Goal: Answer question/provide support

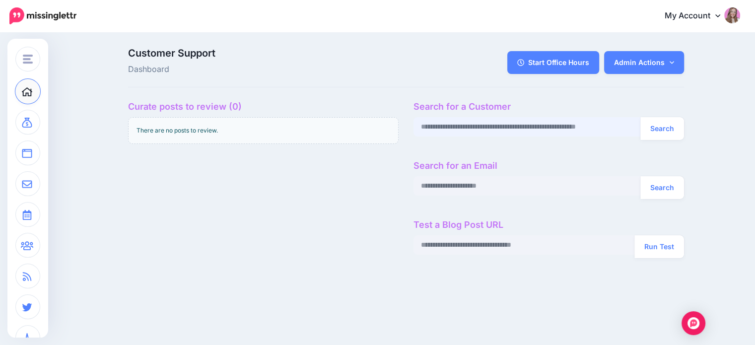
click at [450, 127] on input "text" at bounding box center [526, 126] width 227 height 19
paste input "**********"
type input "**********"
click at [640, 117] on button "Search" at bounding box center [662, 128] width 44 height 23
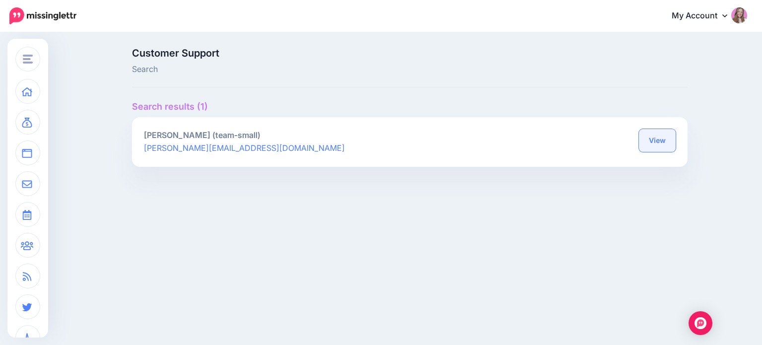
click at [662, 130] on link "View" at bounding box center [657, 140] width 37 height 23
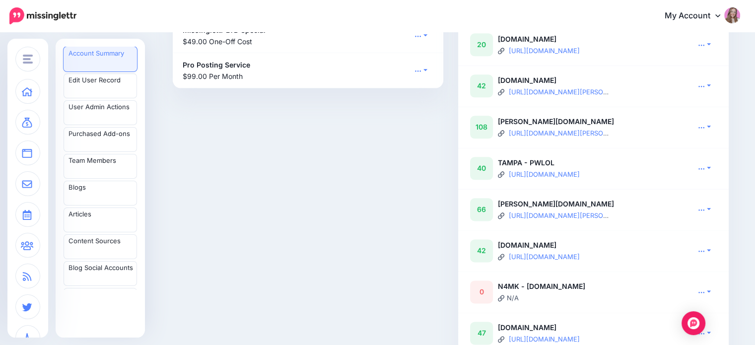
scroll to position [1197, 0]
click at [714, 216] on link at bounding box center [704, 209] width 25 height 14
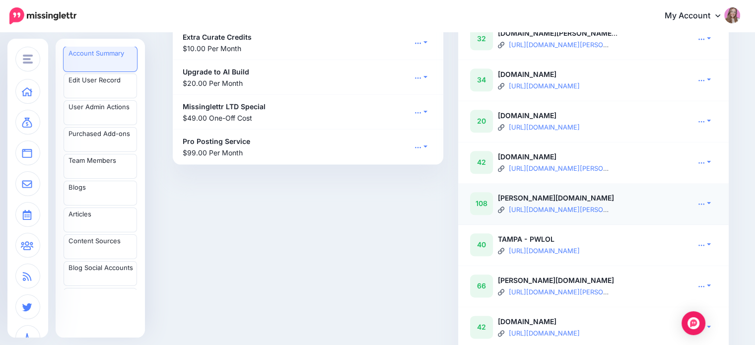
scroll to position [1119, 0]
click at [710, 211] on link at bounding box center [704, 204] width 25 height 14
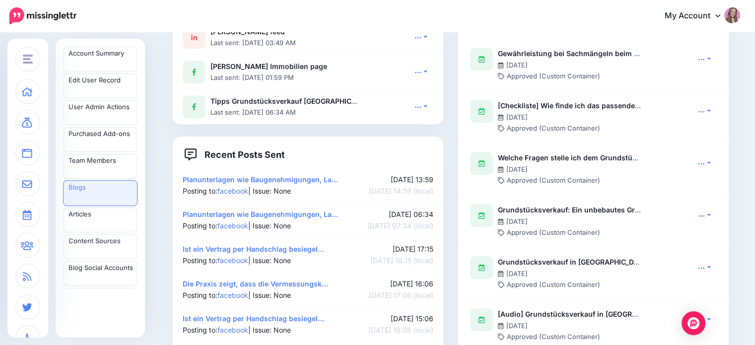
scroll to position [769, 0]
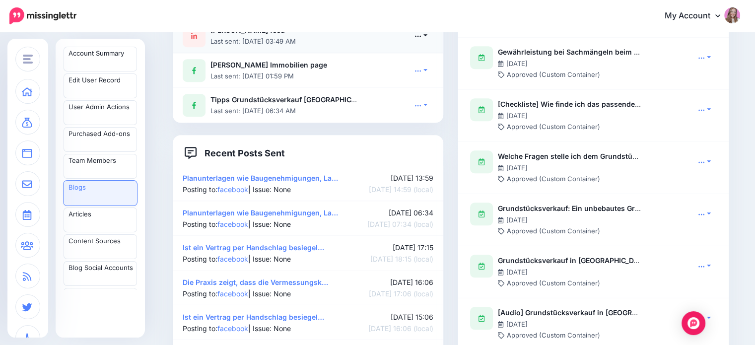
click at [423, 43] on link at bounding box center [420, 35] width 25 height 14
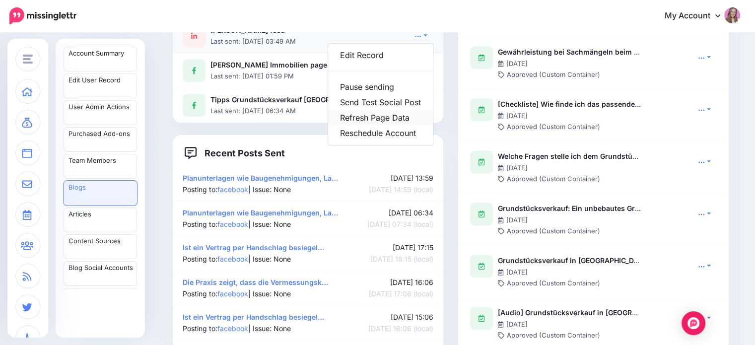
click at [401, 125] on link "Refresh Page Data" at bounding box center [380, 117] width 105 height 15
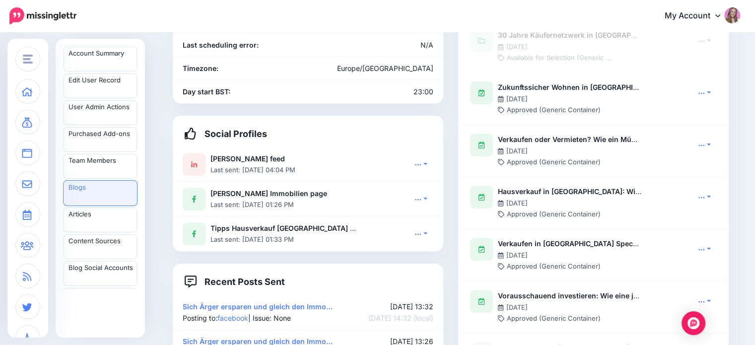
scroll to position [642, 0]
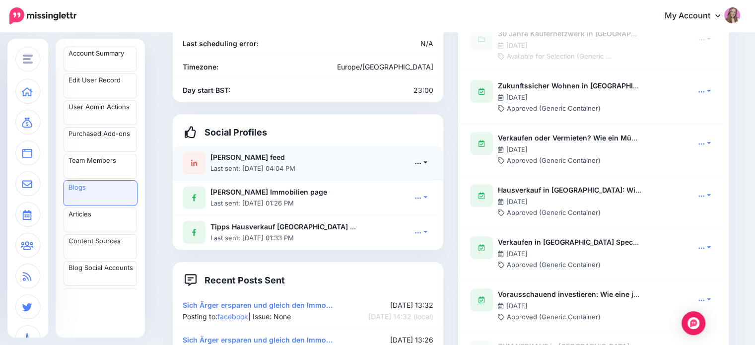
click at [421, 164] on icon at bounding box center [418, 162] width 6 height 1
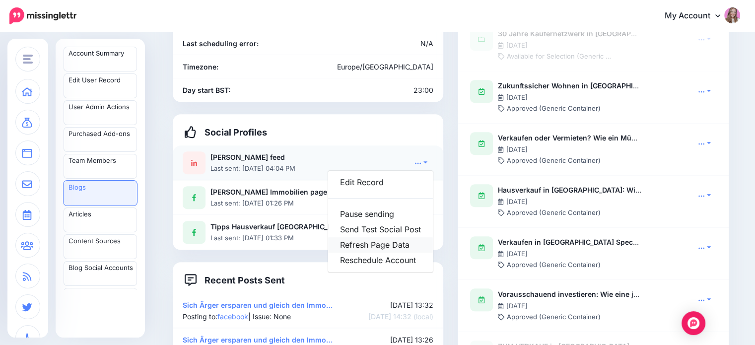
click at [404, 253] on link "Refresh Page Data" at bounding box center [380, 244] width 105 height 15
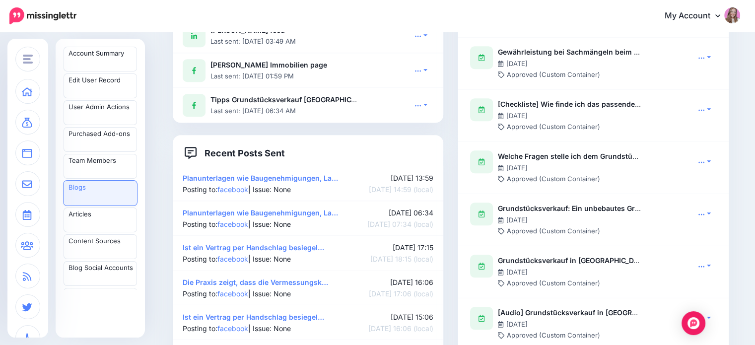
scroll to position [769, 0]
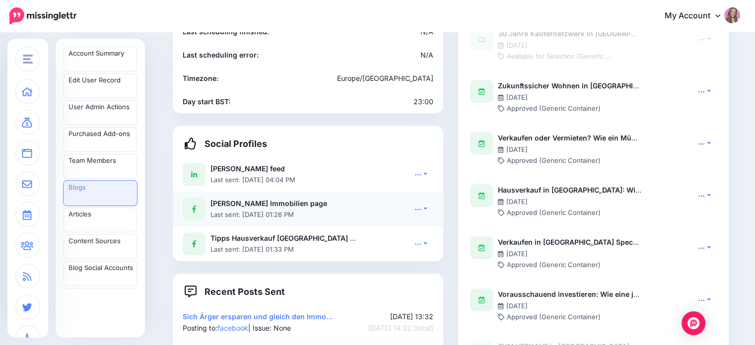
scroll to position [638, 0]
